Goal: Transaction & Acquisition: Purchase product/service

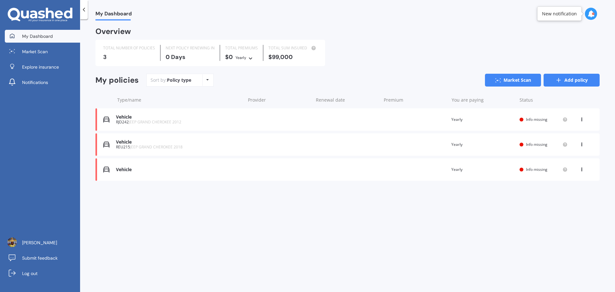
click at [558, 79] on icon at bounding box center [559, 80] width 6 height 6
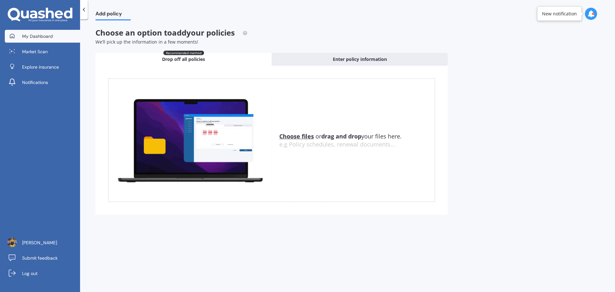
click at [30, 32] on link "My Dashboard" at bounding box center [42, 36] width 75 height 13
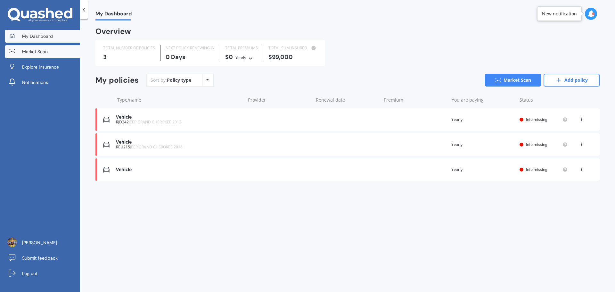
click at [54, 52] on link "Market Scan" at bounding box center [42, 51] width 75 height 13
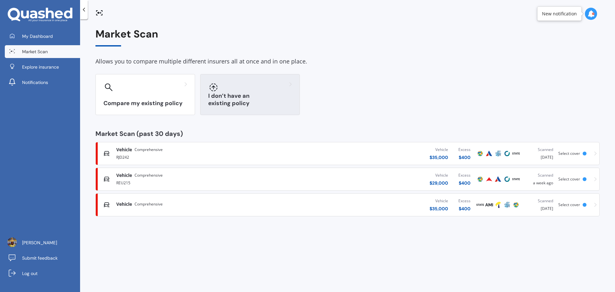
click at [238, 97] on div "I don’t have an existing policy" at bounding box center [250, 94] width 100 height 41
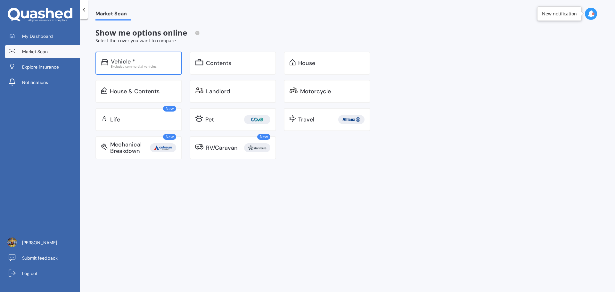
click at [121, 67] on div "Excludes commercial vehicles" at bounding box center [143, 66] width 65 height 3
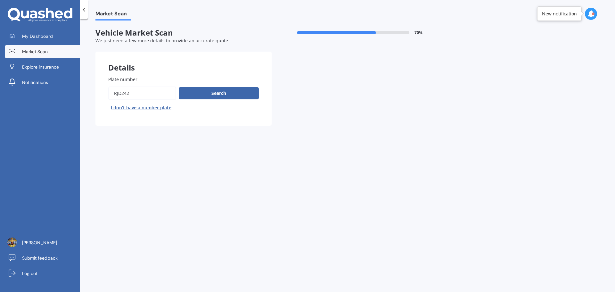
drag, startPoint x: 143, startPoint y: 96, endPoint x: 99, endPoint y: 94, distance: 44.3
click at [62, 96] on div "My Dashboard Market Scan Explore insurance Notifications [PERSON_NAME] Submit f…" at bounding box center [307, 146] width 615 height 292
paste input "HJL269"
type input "HJL269"
click at [222, 93] on button "Search" at bounding box center [219, 93] width 80 height 12
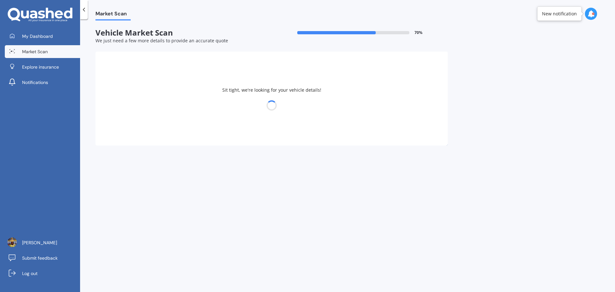
select select "JEEP"
select select "GRAND CHEROKEE"
select select "24"
select select "02"
select select "1982"
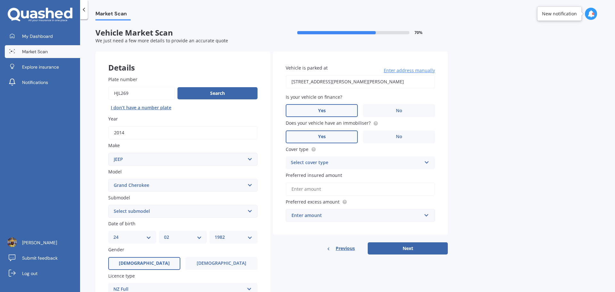
click at [249, 210] on select "Select submodel 6 Cyl Diesel 6 Cyl Petrol LIMITED 3.0L CRD LIMITED 3.6P4WD8A/SW…" at bounding box center [182, 211] width 149 height 13
select select "OVERLAND 3.0D/4WD"
click at [108, 205] on select "Select submodel 6 Cyl Diesel 6 Cyl Petrol LIMITED 3.0L CRD LIMITED 3.6P4WD8A/SW…" at bounding box center [182, 211] width 149 height 13
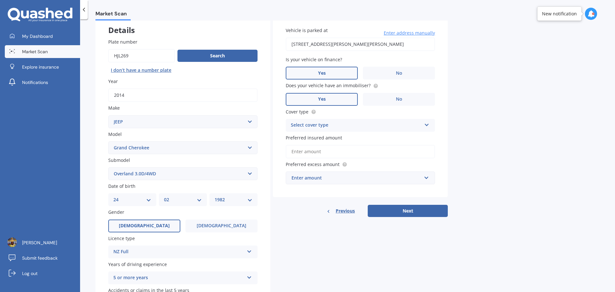
scroll to position [21, 0]
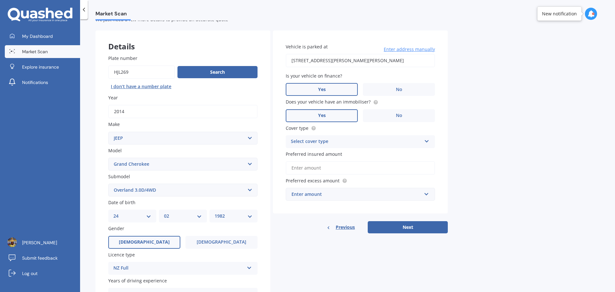
click at [386, 143] on div "Select cover type" at bounding box center [356, 142] width 131 height 8
click at [354, 157] on div "Comprehensive" at bounding box center [360, 154] width 149 height 12
click at [334, 168] on input "Preferred insured amount" at bounding box center [360, 167] width 149 height 13
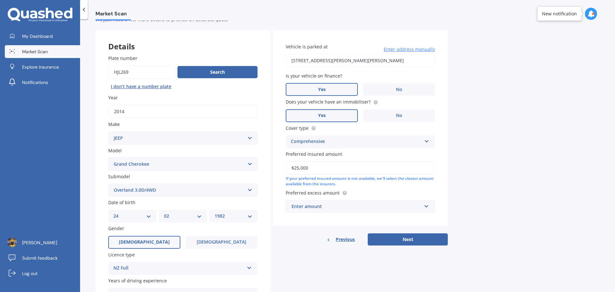
type input "$25,000"
click at [413, 203] on div "Enter amount" at bounding box center [357, 206] width 130 height 7
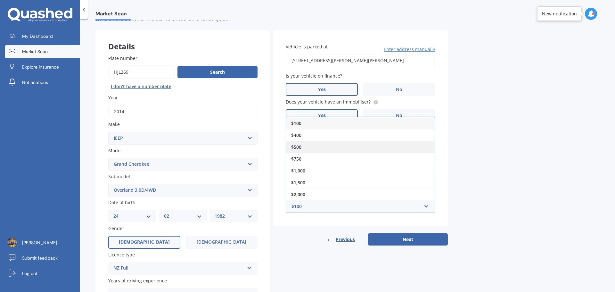
click at [321, 146] on div "$500" at bounding box center [360, 147] width 149 height 12
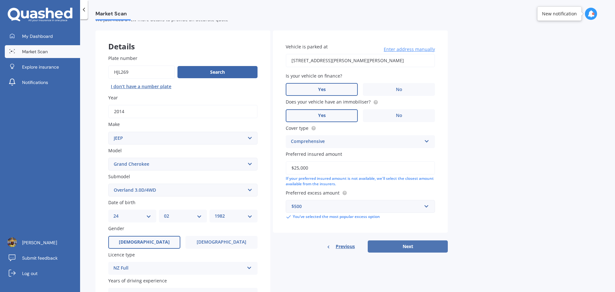
click at [412, 246] on button "Next" at bounding box center [408, 246] width 80 height 12
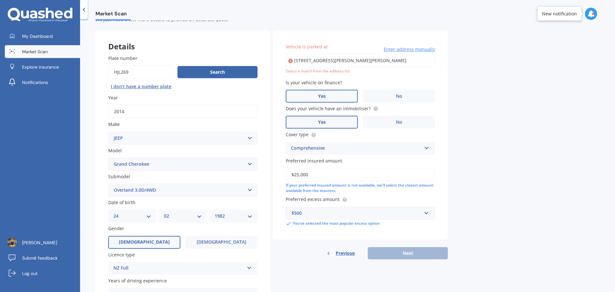
type input "[STREET_ADDRESS][PERSON_NAME][PERSON_NAME]"
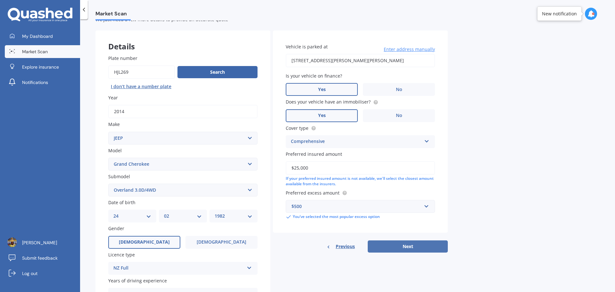
click at [401, 243] on button "Next" at bounding box center [408, 246] width 80 height 12
select select "24"
select select "02"
select select "1982"
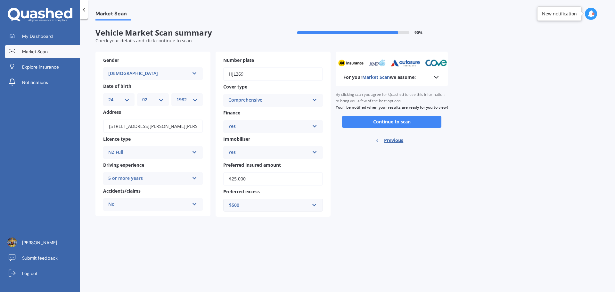
scroll to position [0, 0]
click at [398, 128] on button "Continue to scan" at bounding box center [391, 122] width 99 height 12
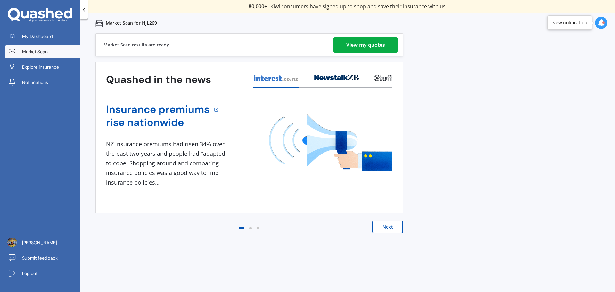
click at [346, 42] on link "View my quotes" at bounding box center [366, 44] width 64 height 15
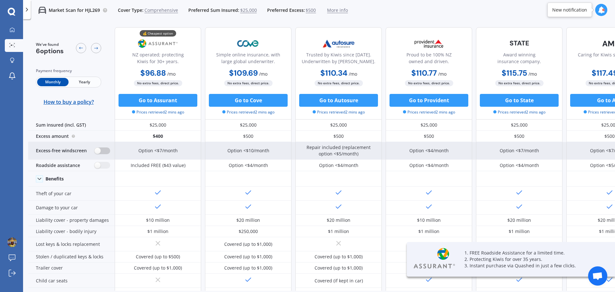
click at [101, 151] on label at bounding box center [103, 150] width 16 height 7
radio input "true"
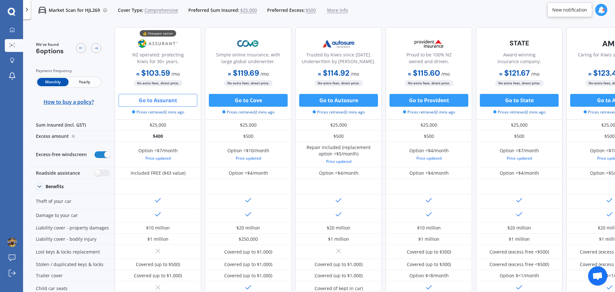
click at [166, 102] on button "Go to Assurant" at bounding box center [158, 100] width 79 height 13
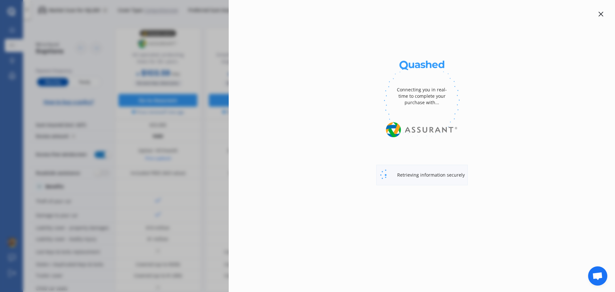
select select "Monthly"
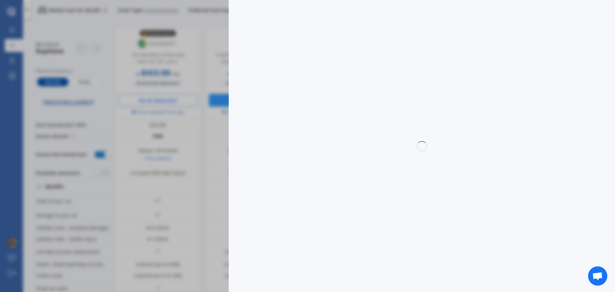
select select "full"
select select "0"
select select "Waikato"
select select "JEEP"
select select "GRAND CHEROKEE"
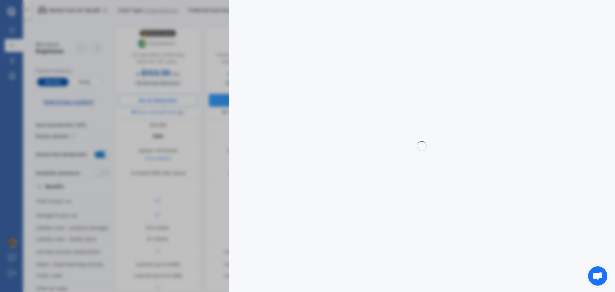
select select "OVERLAND 3.0D/4WD"
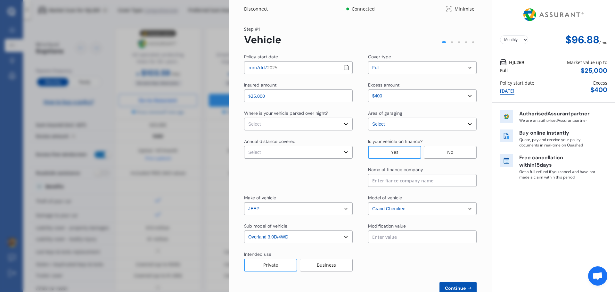
click at [513, 41] on select "Yearly Monthly" at bounding box center [514, 39] width 28 height 9
click at [569, 261] on div "Yearly Monthly $96.88 / mo HJL269 Full Market value up to $ 25,000 Policy start…" at bounding box center [553, 155] width 123 height 310
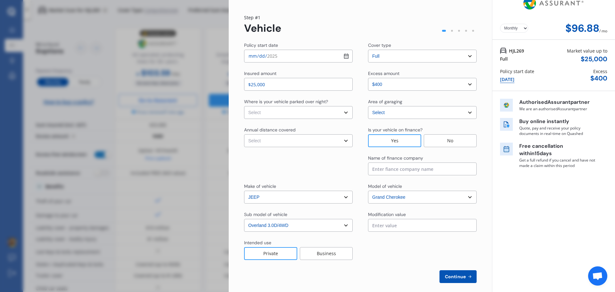
scroll to position [18, 0]
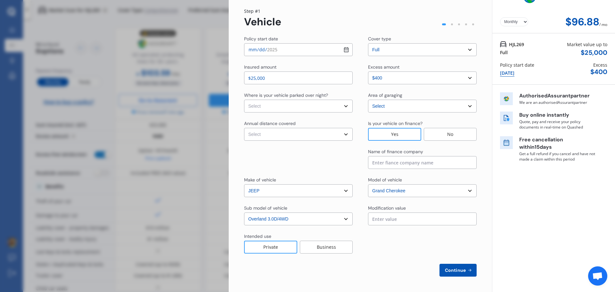
click at [392, 166] on input at bounding box center [422, 162] width 109 height 13
click at [528, 217] on div "Yearly Monthly $96.88 / mo HJL269 Full Market value up to $ 25,000 Policy start…" at bounding box center [553, 137] width 123 height 310
click at [323, 106] on select "Select In a garage On own property On street or road" at bounding box center [298, 106] width 109 height 13
select select "On own property"
click at [244, 100] on select "Select In a garage On own property On street or road" at bounding box center [298, 106] width 109 height 13
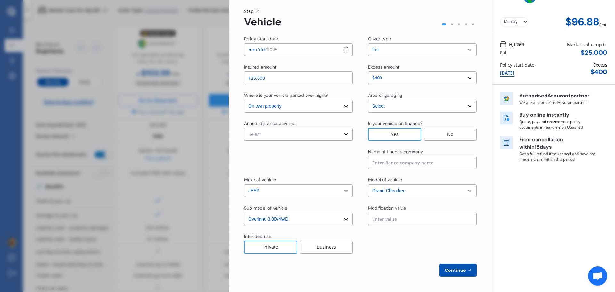
click at [289, 134] on select "Select Low (less than 15,000km per year) Average (15,000-30,000km per year) Hig…" at bounding box center [298, 134] width 109 height 13
select select "20000"
click at [244, 128] on select "Select Low (less than 15,000km per year) Average (15,000-30,000km per year) Hig…" at bounding box center [298, 134] width 109 height 13
click at [282, 159] on div at bounding box center [298, 158] width 109 height 21
click at [284, 133] on select "Select Low (less than 15,000km per year) Average (15,000-30,000km per year) Hig…" at bounding box center [298, 134] width 109 height 13
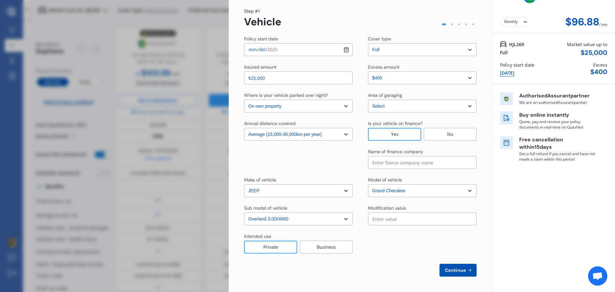
click at [244, 128] on select "Select Low (less than 15,000km per year) Average (15,000-30,000km per year) Hig…" at bounding box center [298, 134] width 109 height 13
click at [301, 106] on select "Select In a garage On own property On street or road" at bounding box center [298, 106] width 109 height 13
click at [309, 108] on select "Select In a garage On own property On street or road" at bounding box center [298, 106] width 109 height 13
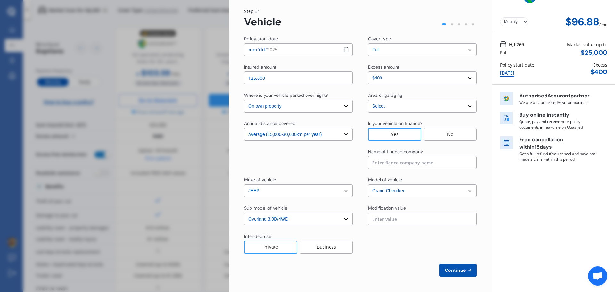
click at [455, 270] on span "Continue" at bounding box center [455, 270] width 23 height 5
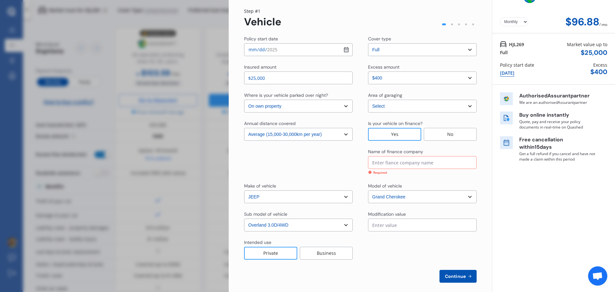
click at [395, 162] on input at bounding box center [422, 162] width 109 height 13
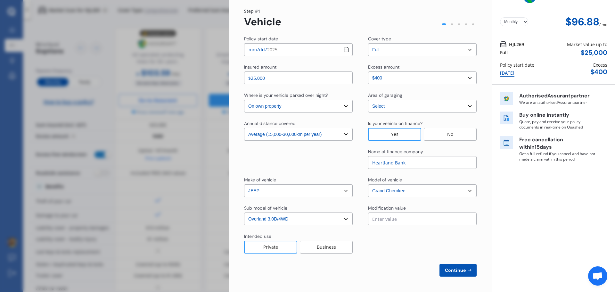
type input "Heartland Bank"
click at [460, 272] on span "Continue" at bounding box center [455, 270] width 23 height 5
select select "Mr"
select select "24"
select select "02"
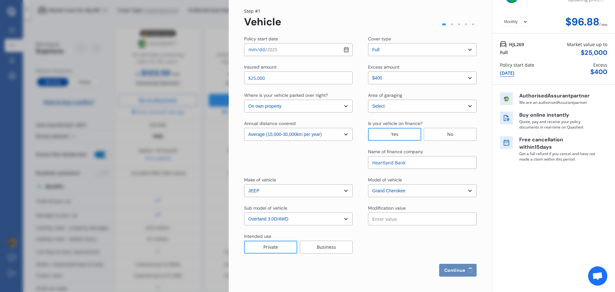
select select "1982"
select select "full"
select select "more than 4 years"
select select "New Zealand"
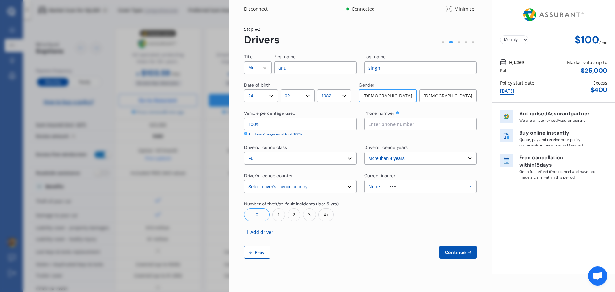
scroll to position [0, 0]
click at [514, 90] on div "14 Oct 2025" at bounding box center [507, 91] width 14 height 7
select select "full"
select select "0"
select select "On own property"
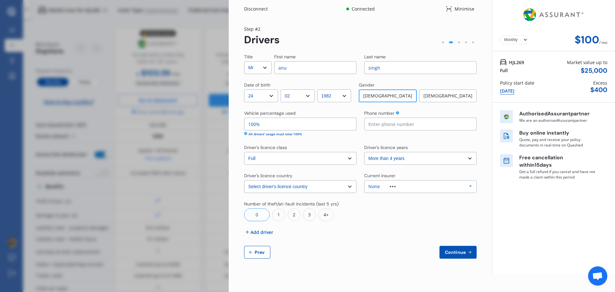
select select "Waikato"
select select "20000"
select select "JEEP"
select select "GRAND CHEROKEE"
select select "OVERLAND 3.0D/4WD"
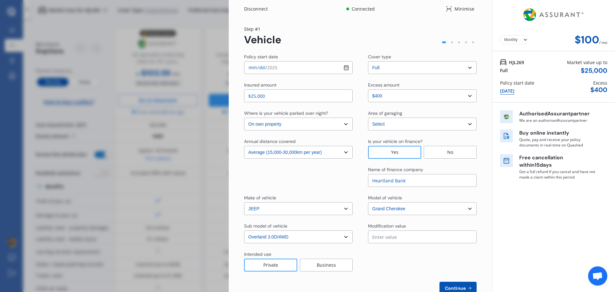
click at [98, 39] on div "Disconnect Connected Minimise Yearly Monthly $100 / mo Step # 1 Vehicle Policy …" at bounding box center [307, 146] width 615 height 292
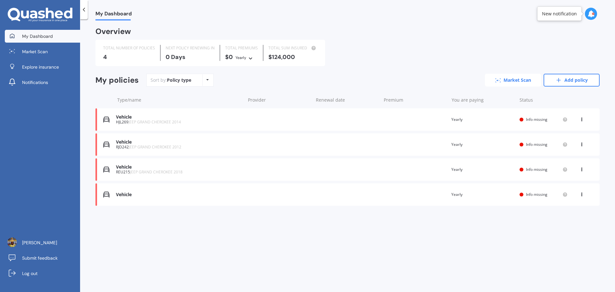
click at [513, 78] on link "Market Scan" at bounding box center [513, 80] width 56 height 13
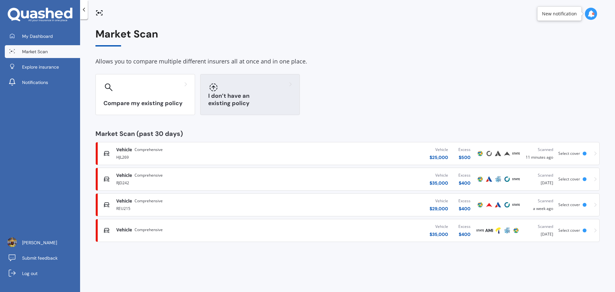
click at [236, 92] on div at bounding box center [250, 87] width 84 height 10
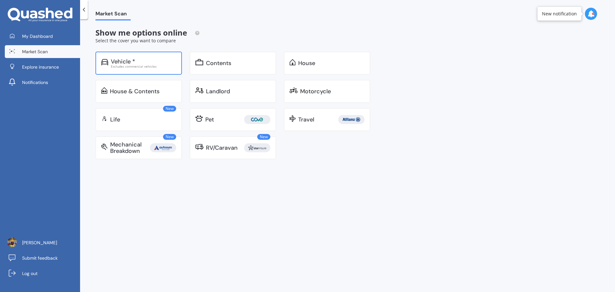
click at [146, 70] on div "Vehicle * Excludes commercial vehicles" at bounding box center [139, 63] width 87 height 23
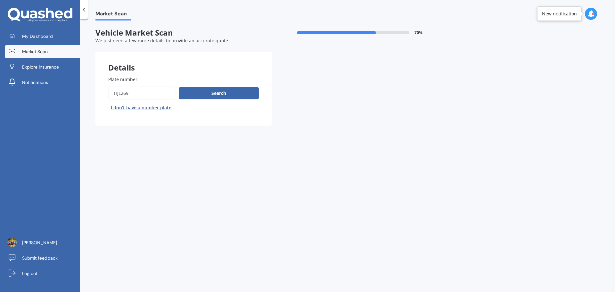
drag, startPoint x: 143, startPoint y: 93, endPoint x: 55, endPoint y: 75, distance: 89.7
click at [74, 90] on div "My Dashboard Market Scan Explore insurance Notifications [PERSON_NAME] Submit f…" at bounding box center [307, 146] width 615 height 292
type input "KUZ936"
click at [204, 90] on button "Search" at bounding box center [219, 93] width 80 height 12
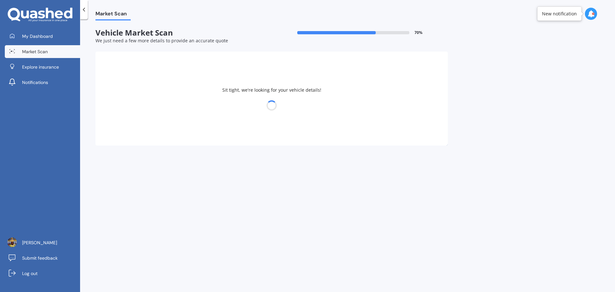
select select "NISSAN"
select select "ELGRAND"
select select "24"
select select "02"
select select "1982"
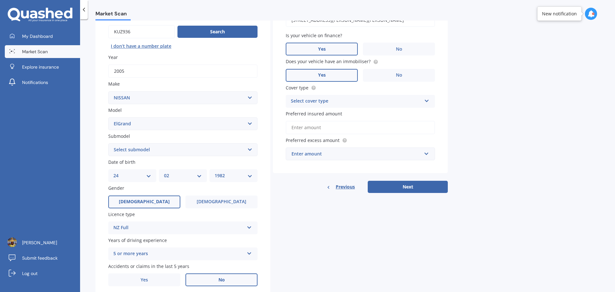
scroll to position [64, 0]
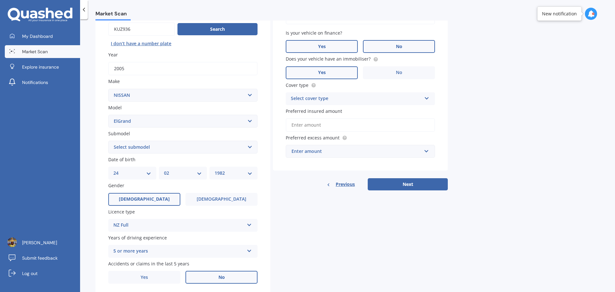
click at [408, 48] on label "No" at bounding box center [399, 46] width 72 height 13
click at [0, 0] on input "No" at bounding box center [0, 0] width 0 height 0
click at [350, 96] on div "Select cover type" at bounding box center [356, 99] width 131 height 8
click at [339, 113] on div "Comprehensive" at bounding box center [360, 111] width 149 height 12
click at [318, 124] on input "Preferred insured amount" at bounding box center [360, 124] width 149 height 13
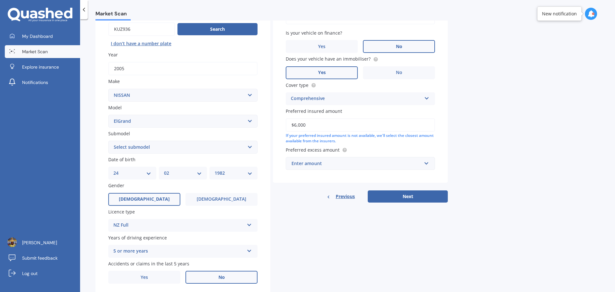
type input "$6,000"
click at [400, 164] on div "Enter amount" at bounding box center [357, 163] width 130 height 7
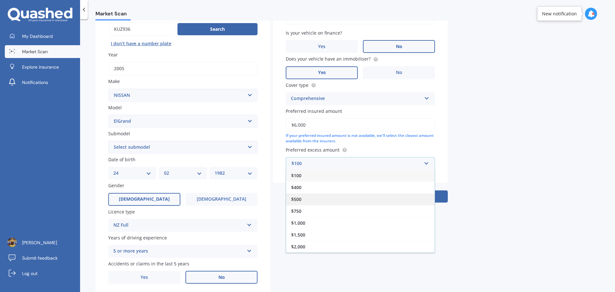
click at [305, 198] on div "$500" at bounding box center [360, 199] width 149 height 12
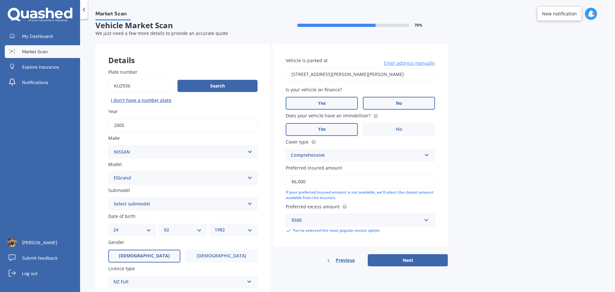
scroll to position [0, 0]
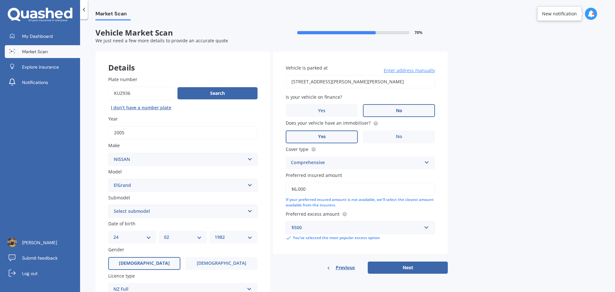
click at [386, 84] on input "[STREET_ADDRESS][PERSON_NAME][PERSON_NAME]" at bounding box center [360, 81] width 149 height 13
click at [502, 147] on div "Market Scan Vehicle Market Scan 70 % We just need a few more details to provide…" at bounding box center [347, 157] width 535 height 273
click at [386, 82] on input "[STREET_ADDRESS][PERSON_NAME][PERSON_NAME]" at bounding box center [360, 81] width 149 height 13
type input "[STREET_ADDRESS][PERSON_NAME][PERSON_NAME]"
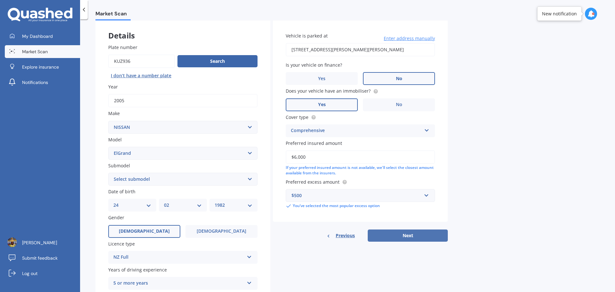
click at [400, 234] on button "Next" at bounding box center [408, 236] width 80 height 12
click at [214, 181] on select "Select submodel (All other) Diesel Station Wagon 4WD" at bounding box center [182, 179] width 149 height 13
select select "(ALL OTHER)"
click at [108, 173] on select "Select submodel (All other) Diesel Station Wagon 4WD" at bounding box center [182, 179] width 149 height 13
click at [396, 237] on button "Next" at bounding box center [408, 236] width 80 height 12
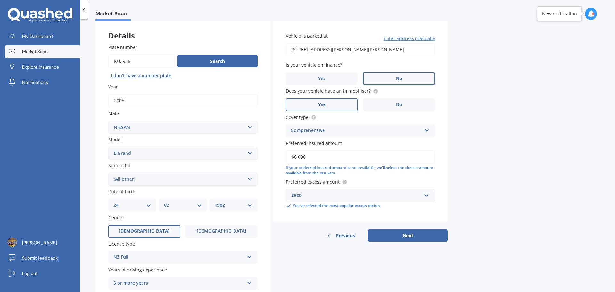
select select "24"
select select "02"
select select "1982"
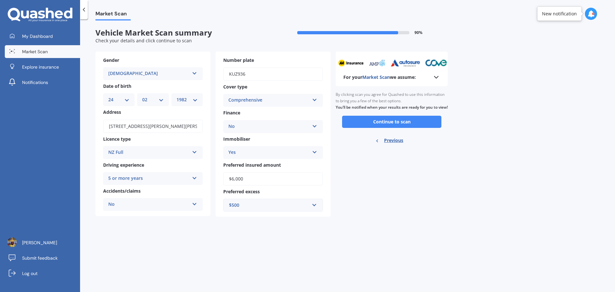
scroll to position [0, 0]
click at [397, 127] on button "Continue to scan" at bounding box center [391, 122] width 99 height 12
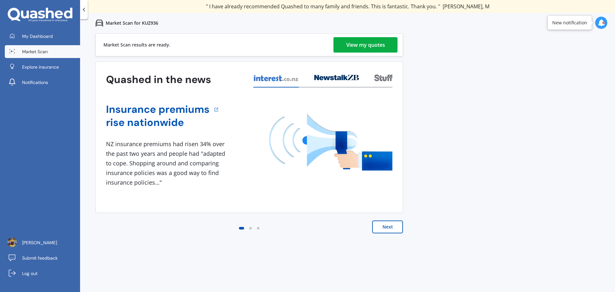
click at [377, 50] on div "View my quotes" at bounding box center [366, 44] width 39 height 15
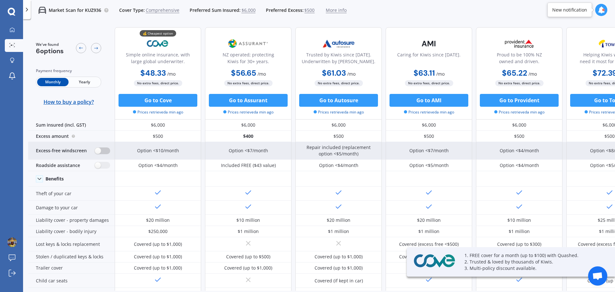
click at [102, 148] on label at bounding box center [103, 150] width 16 height 7
radio input "true"
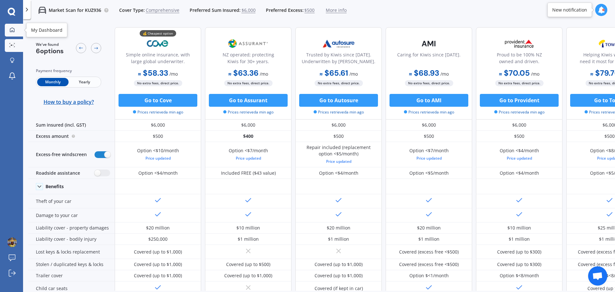
click at [13, 36] on link "My Dashboard" at bounding box center [14, 30] width 18 height 13
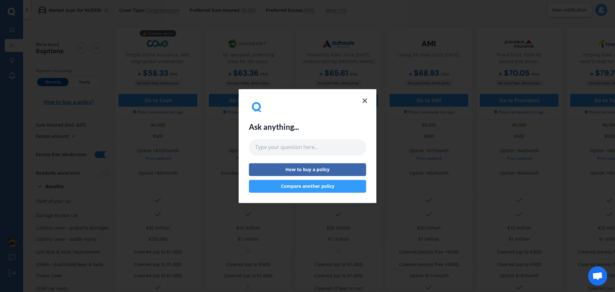
click at [365, 103] on icon at bounding box center [365, 101] width 8 height 8
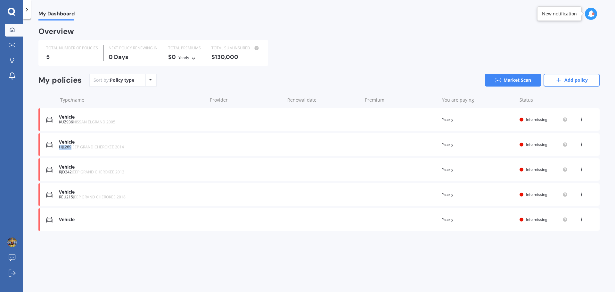
drag, startPoint x: 60, startPoint y: 147, endPoint x: 71, endPoint y: 149, distance: 11.6
click at [71, 149] on div "HJL269 JEEP GRAND CHEROKEE 2014" at bounding box center [131, 147] width 145 height 4
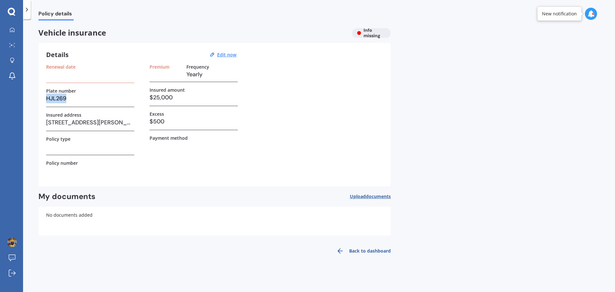
drag, startPoint x: 67, startPoint y: 96, endPoint x: 46, endPoint y: 101, distance: 21.3
click at [46, 101] on div "Details Edit now Renewal date Plate number HJL269 Insured address [STREET_ADDRE…" at bounding box center [214, 115] width 353 height 144
copy h3 "HJL269"
click at [309, 97] on div "Renewal date Plate number HJL269 Insured address [STREET_ADDRESS][PERSON_NAME][…" at bounding box center [214, 121] width 337 height 115
click at [29, 10] on icon at bounding box center [27, 9] width 6 height 6
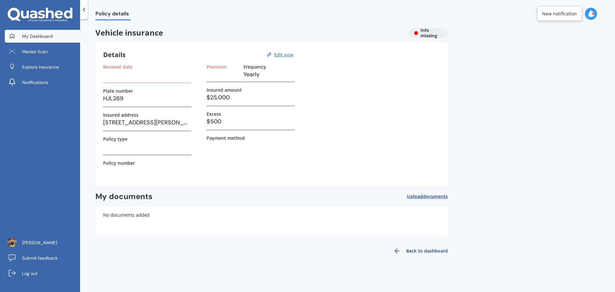
click at [39, 33] on span "My Dashboard" at bounding box center [37, 36] width 31 height 6
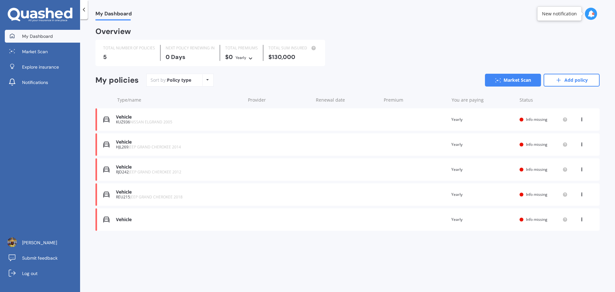
click at [144, 147] on span "JEEP GRAND CHEROKEE 2014" at bounding box center [155, 146] width 53 height 5
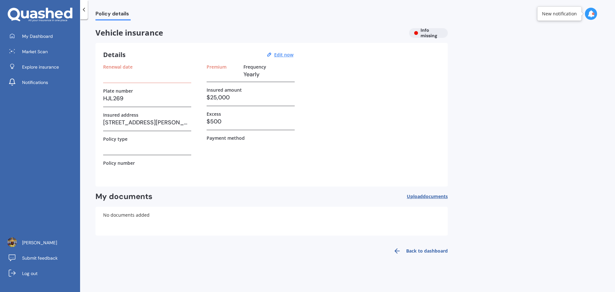
click at [597, 12] on div at bounding box center [591, 14] width 12 height 12
click at [554, 96] on div "Market Scan Ready HJL269 12:47 PM 12:47 PM" at bounding box center [546, 90] width 80 height 18
